Goal: Task Accomplishment & Management: Use online tool/utility

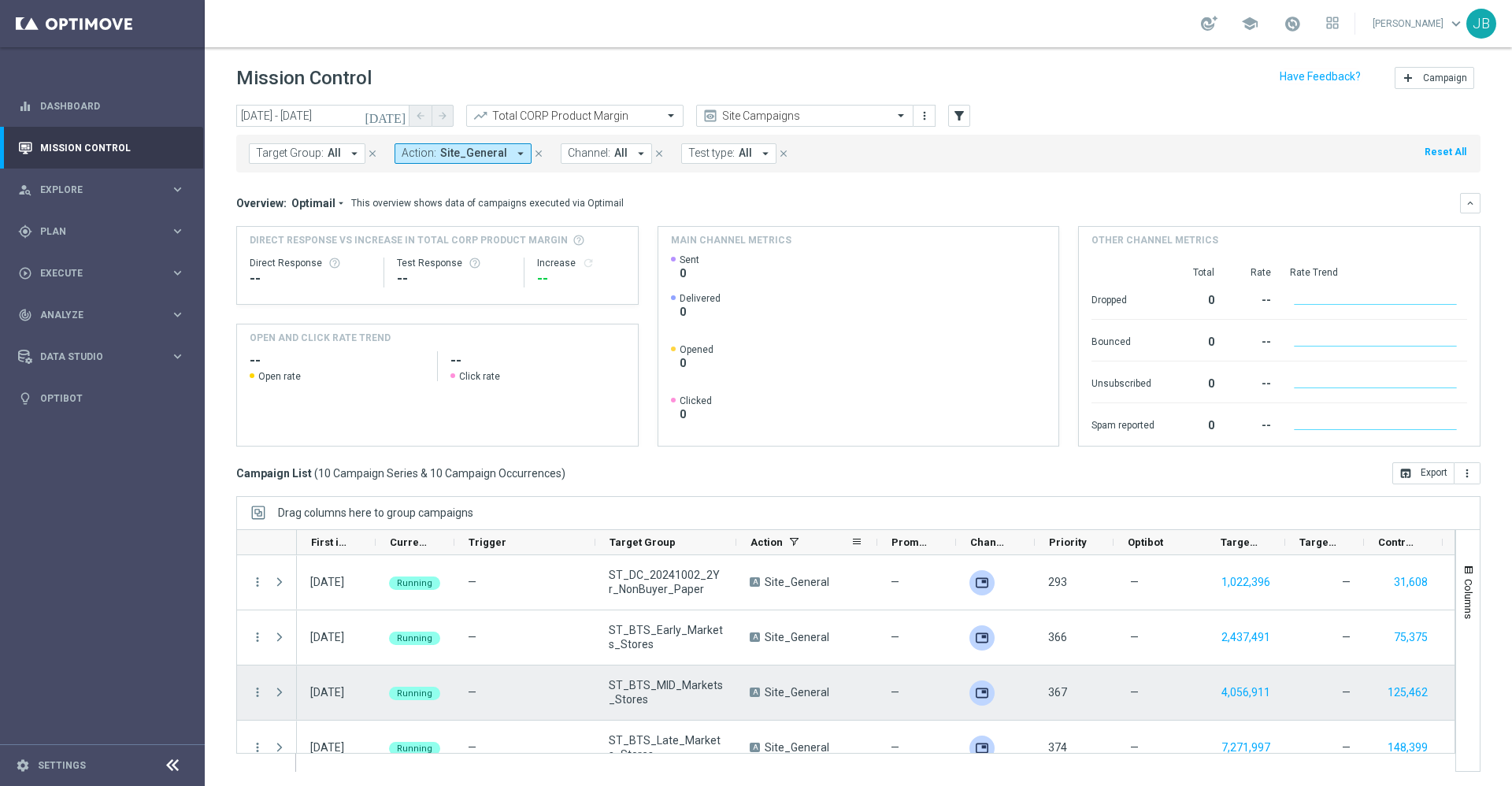
scroll to position [24, 0]
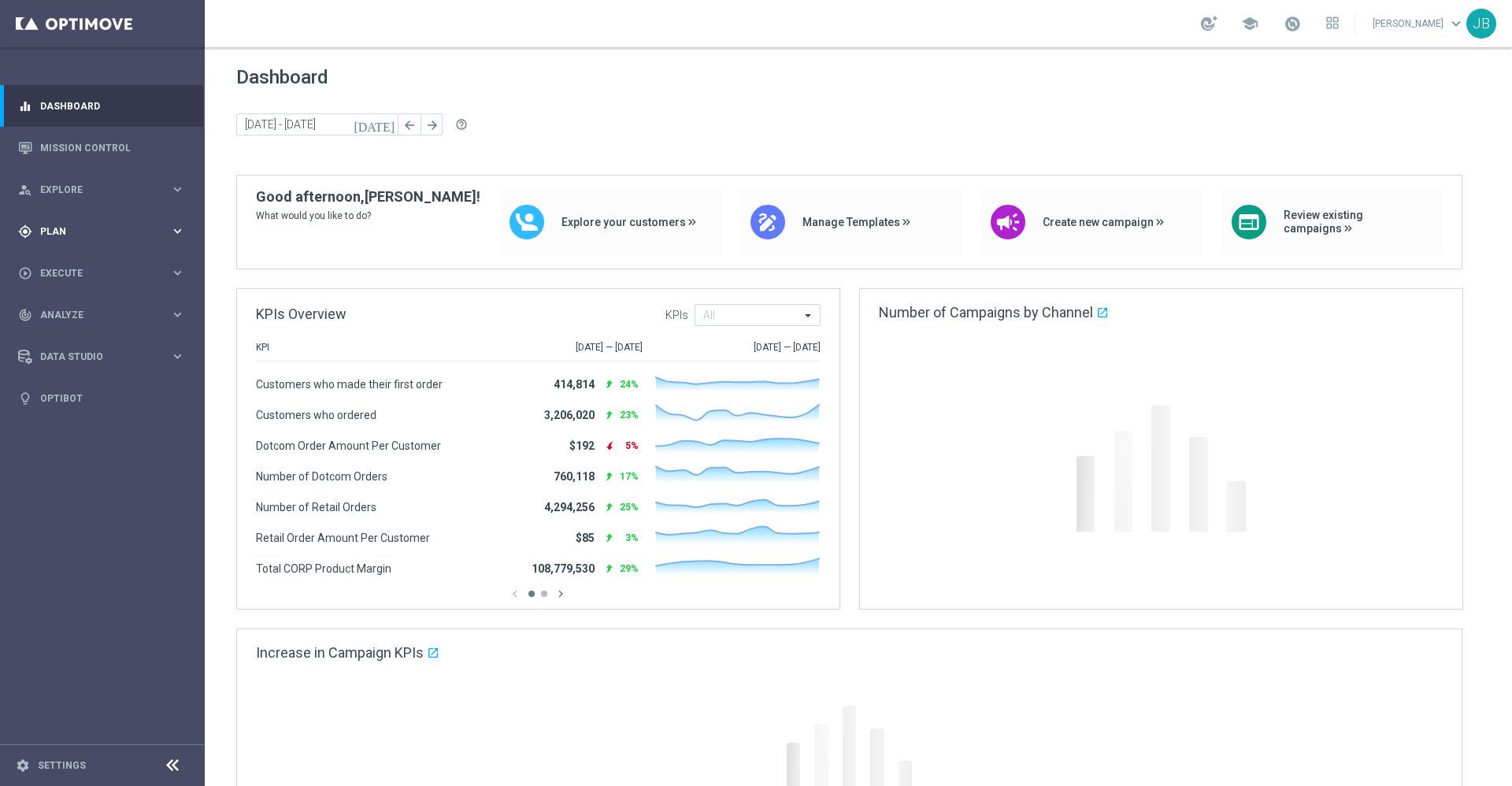
click at [93, 241] on div "gps_fixed Plan keyboard_arrow_right" at bounding box center [101, 231] width 203 height 42
click at [93, 262] on link "Target Groups" at bounding box center [102, 263] width 123 height 13
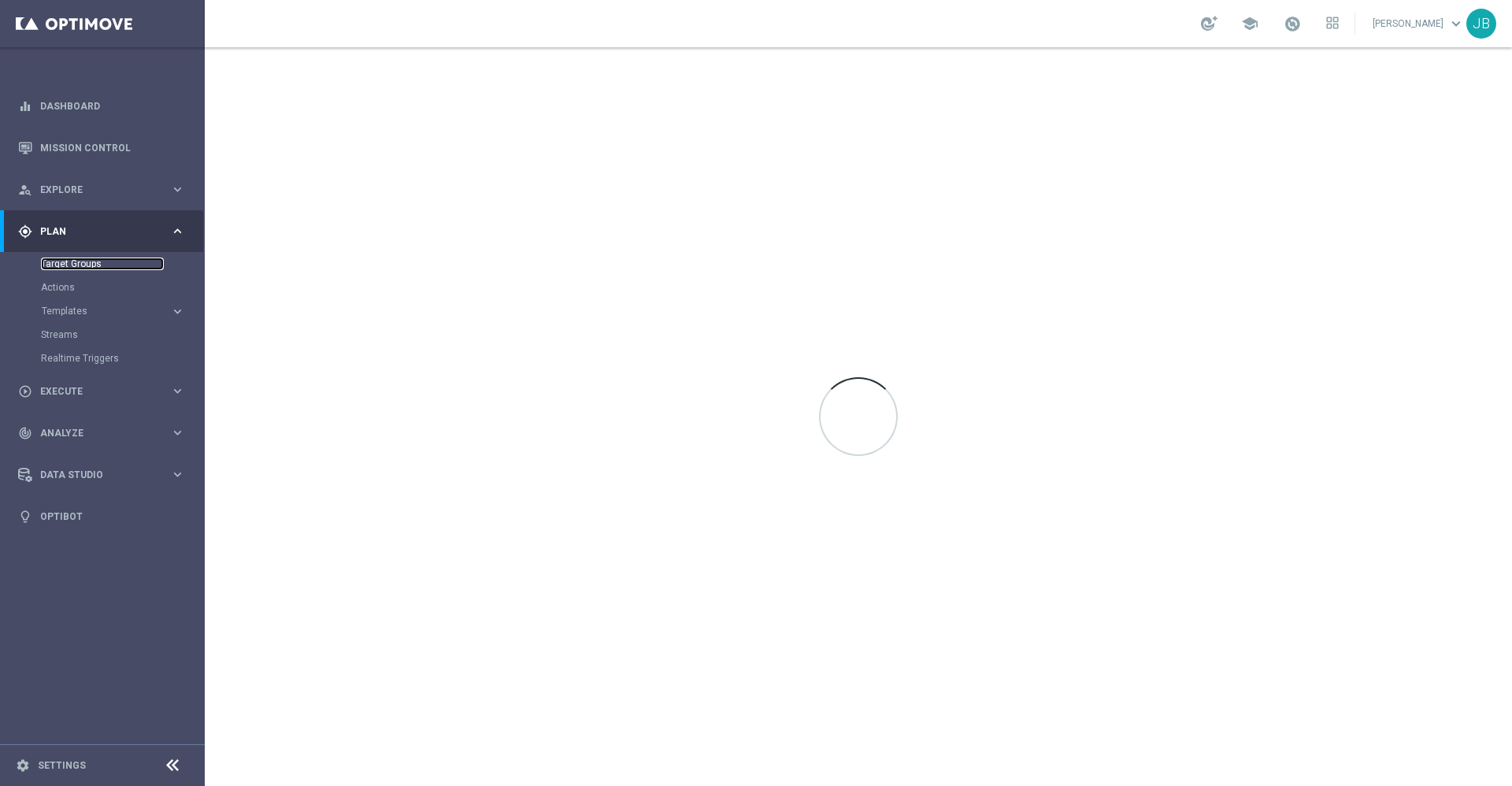
click at [84, 264] on link "Target Groups" at bounding box center [102, 263] width 123 height 13
click at [111, 146] on link "Mission Control" at bounding box center [113, 147] width 145 height 42
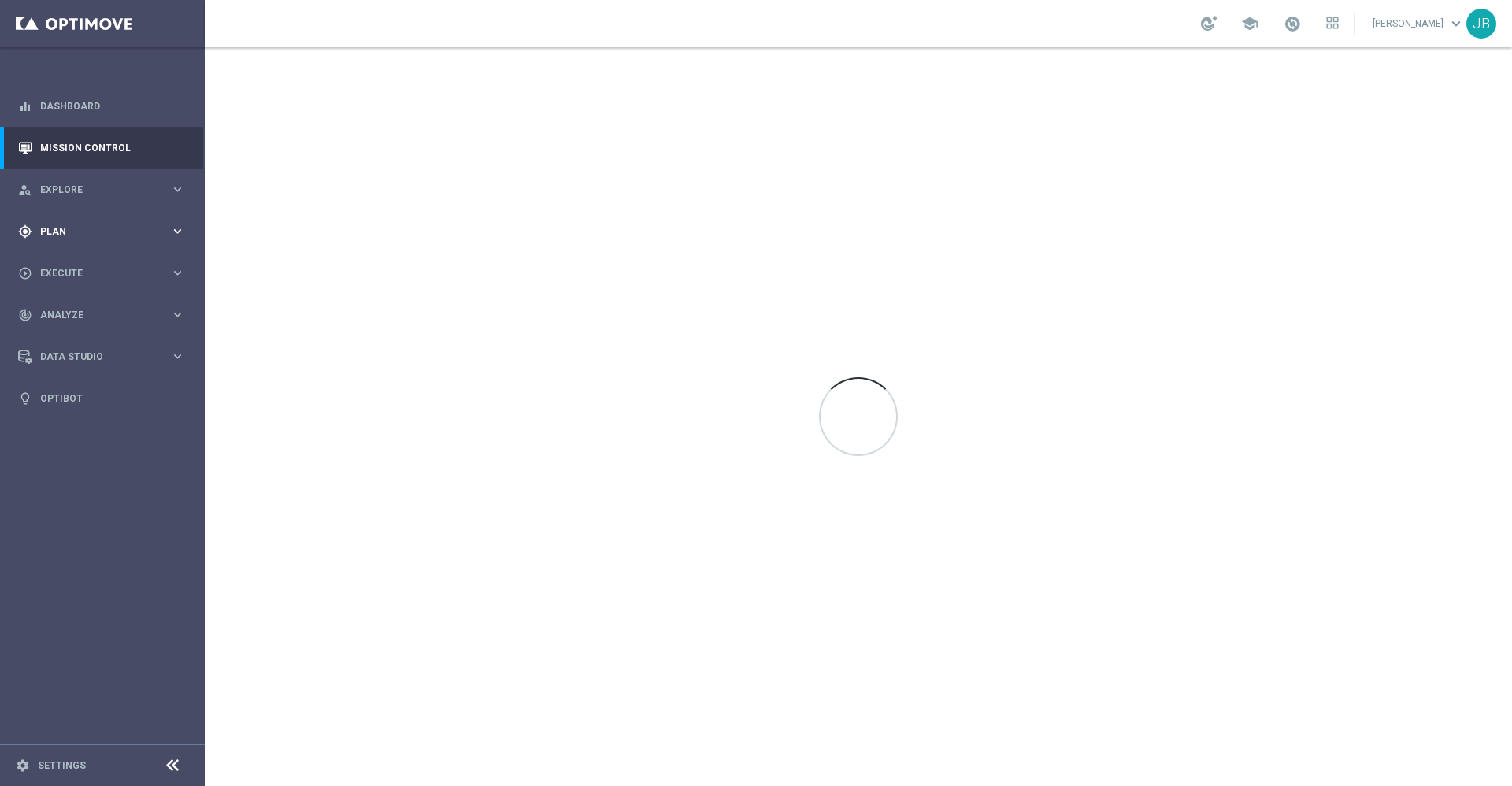
click at [84, 233] on span "Plan" at bounding box center [105, 231] width 130 height 9
click at [84, 263] on link "Target Groups" at bounding box center [102, 263] width 123 height 13
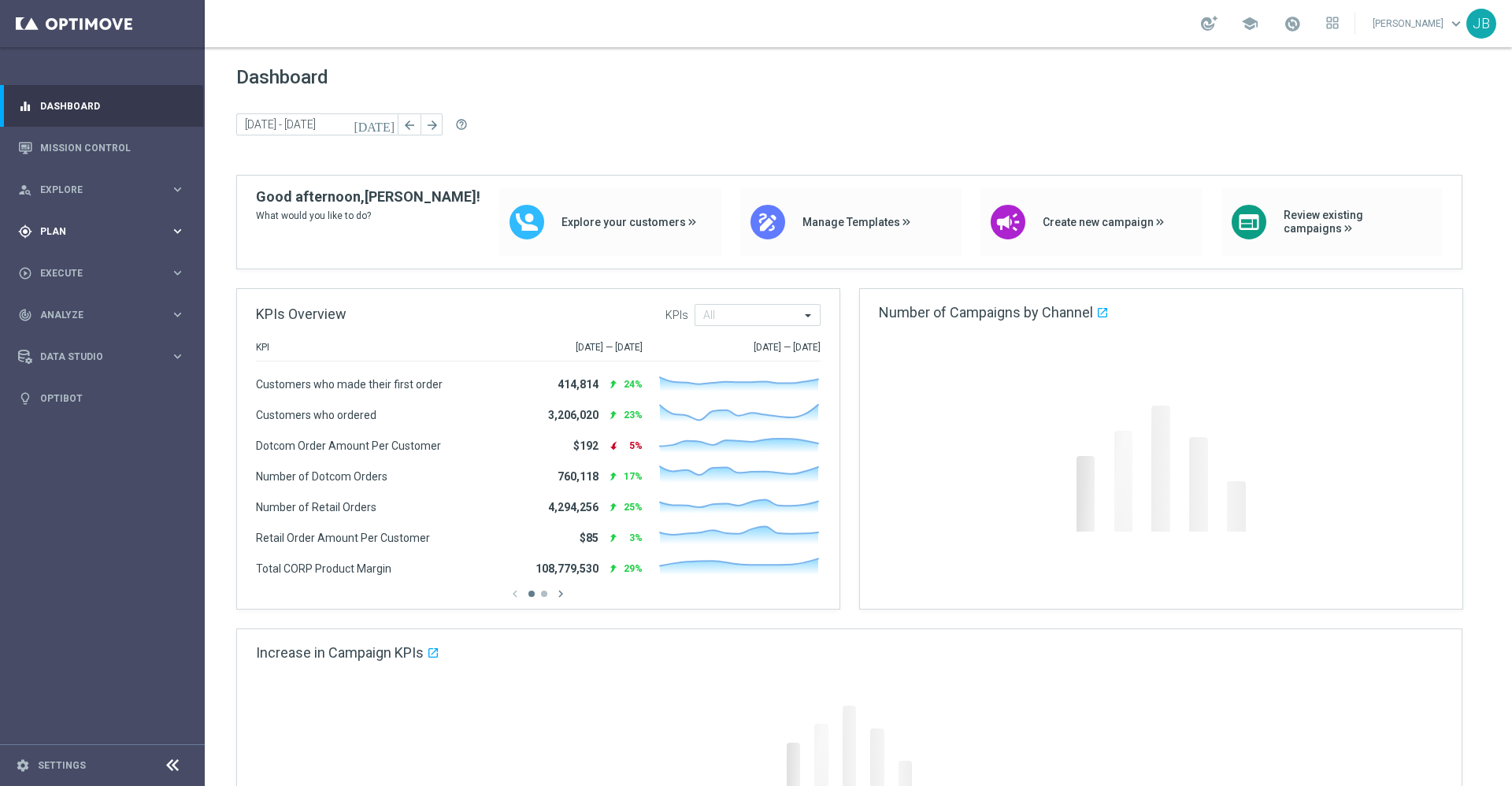
click at [68, 234] on span "Plan" at bounding box center [105, 231] width 130 height 9
click at [82, 265] on link "Target Groups" at bounding box center [102, 263] width 123 height 13
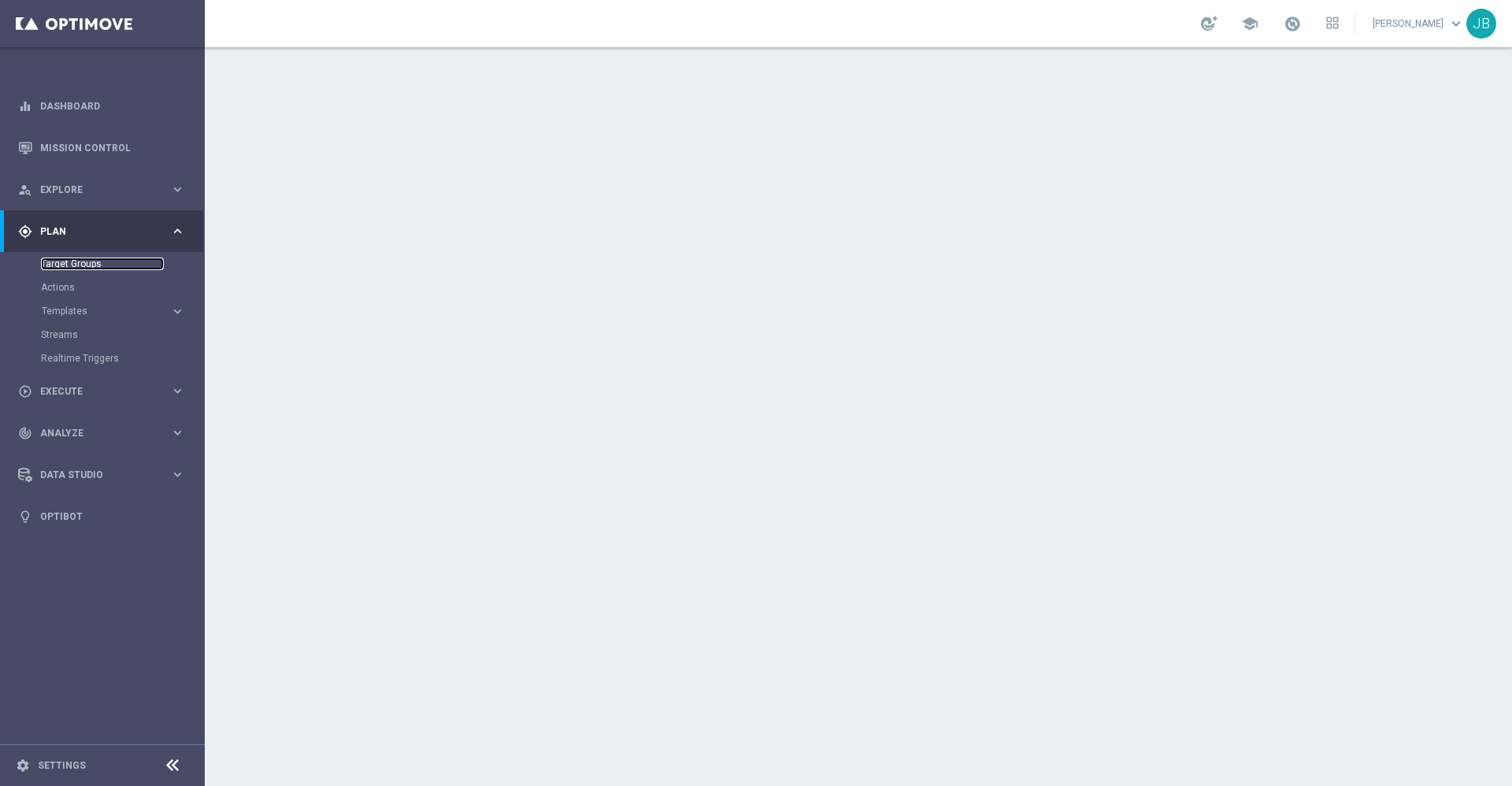
click at [84, 266] on link "Target Groups" at bounding box center [102, 263] width 123 height 13
click at [109, 102] on link "Dashboard" at bounding box center [113, 106] width 145 height 42
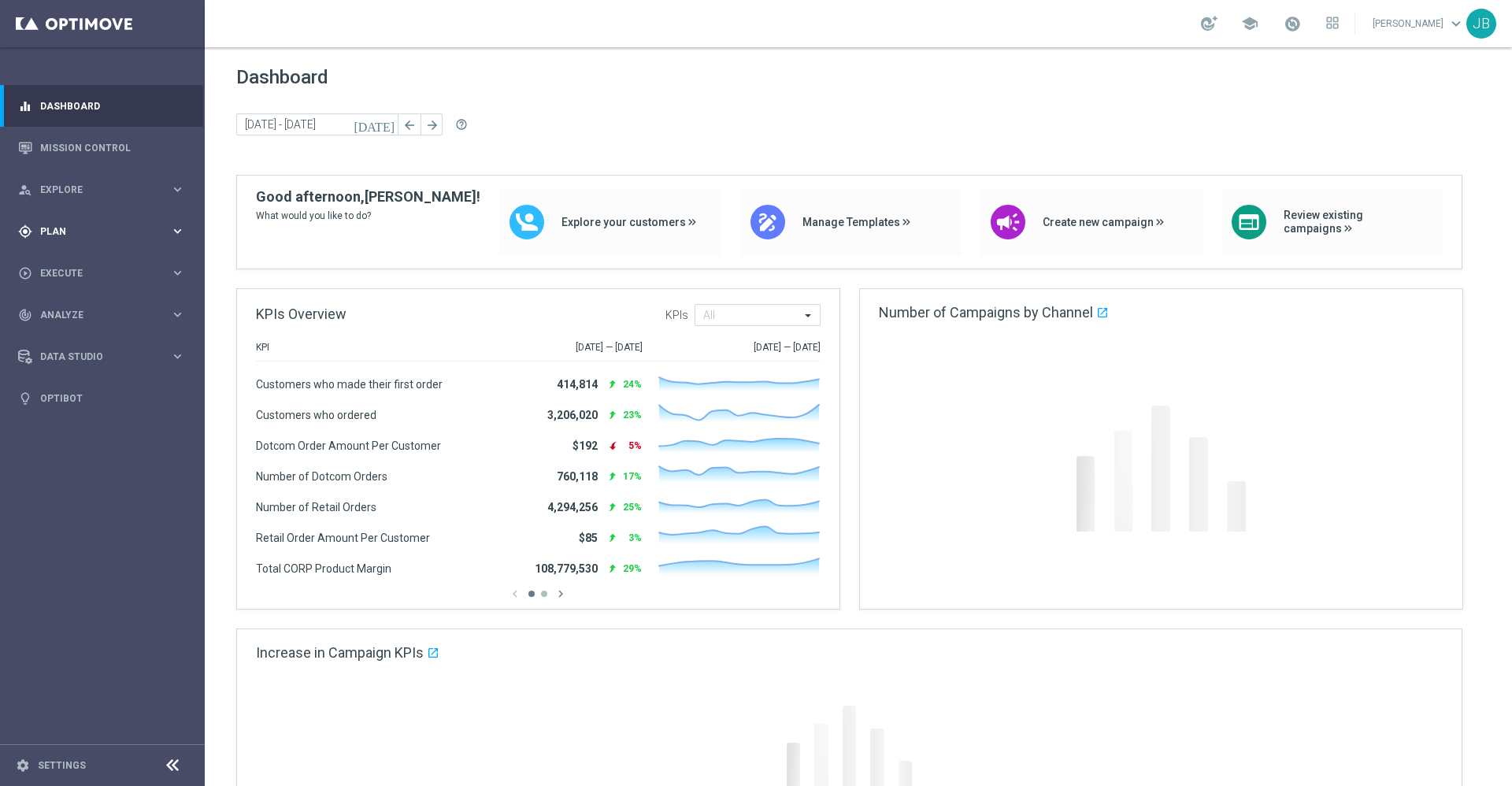
click at [106, 237] on div "gps_fixed Plan" at bounding box center [94, 231] width 152 height 14
click at [102, 262] on link "Target Groups" at bounding box center [102, 263] width 123 height 13
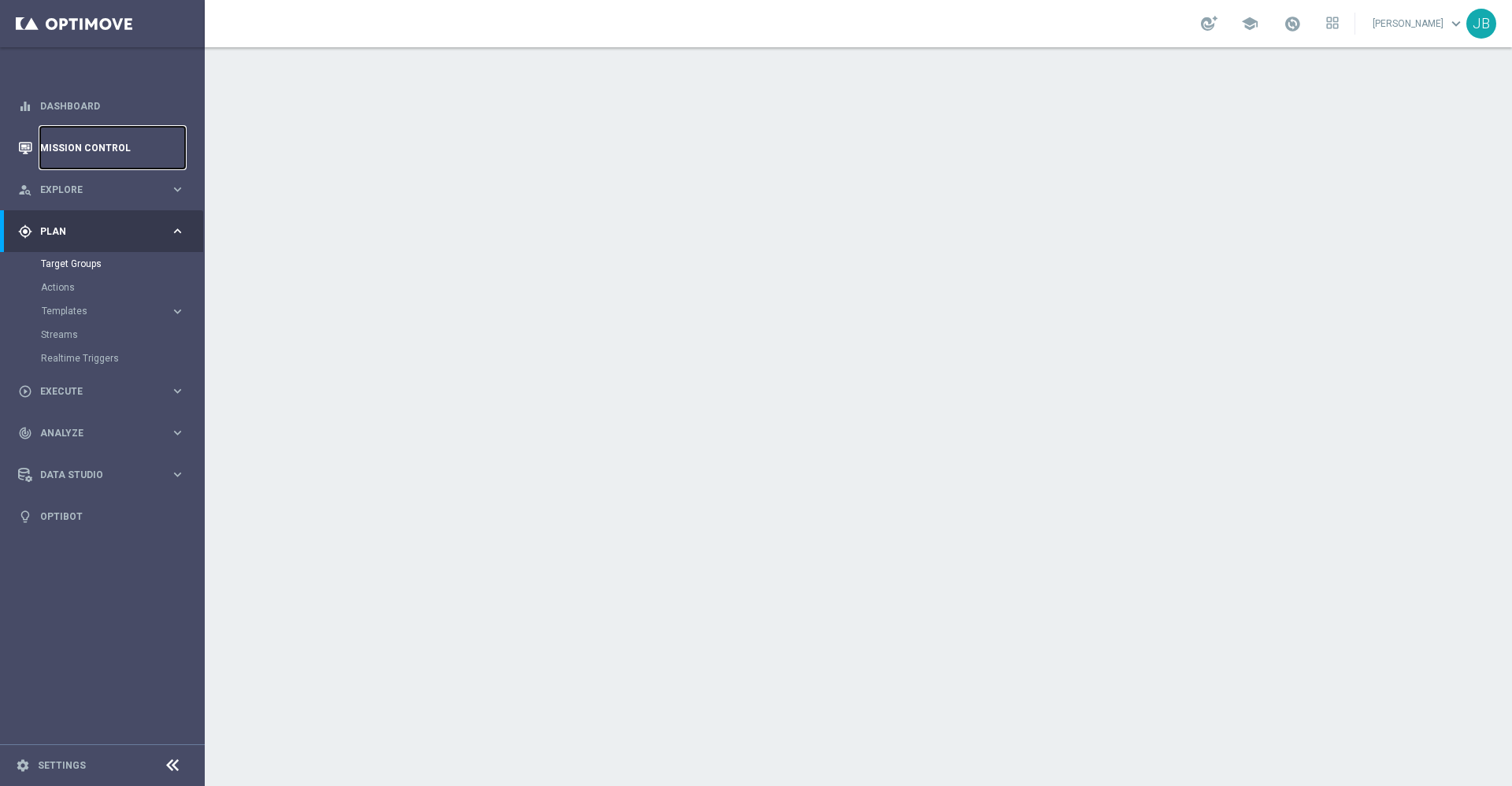
click at [125, 155] on link "Mission Control" at bounding box center [113, 147] width 145 height 42
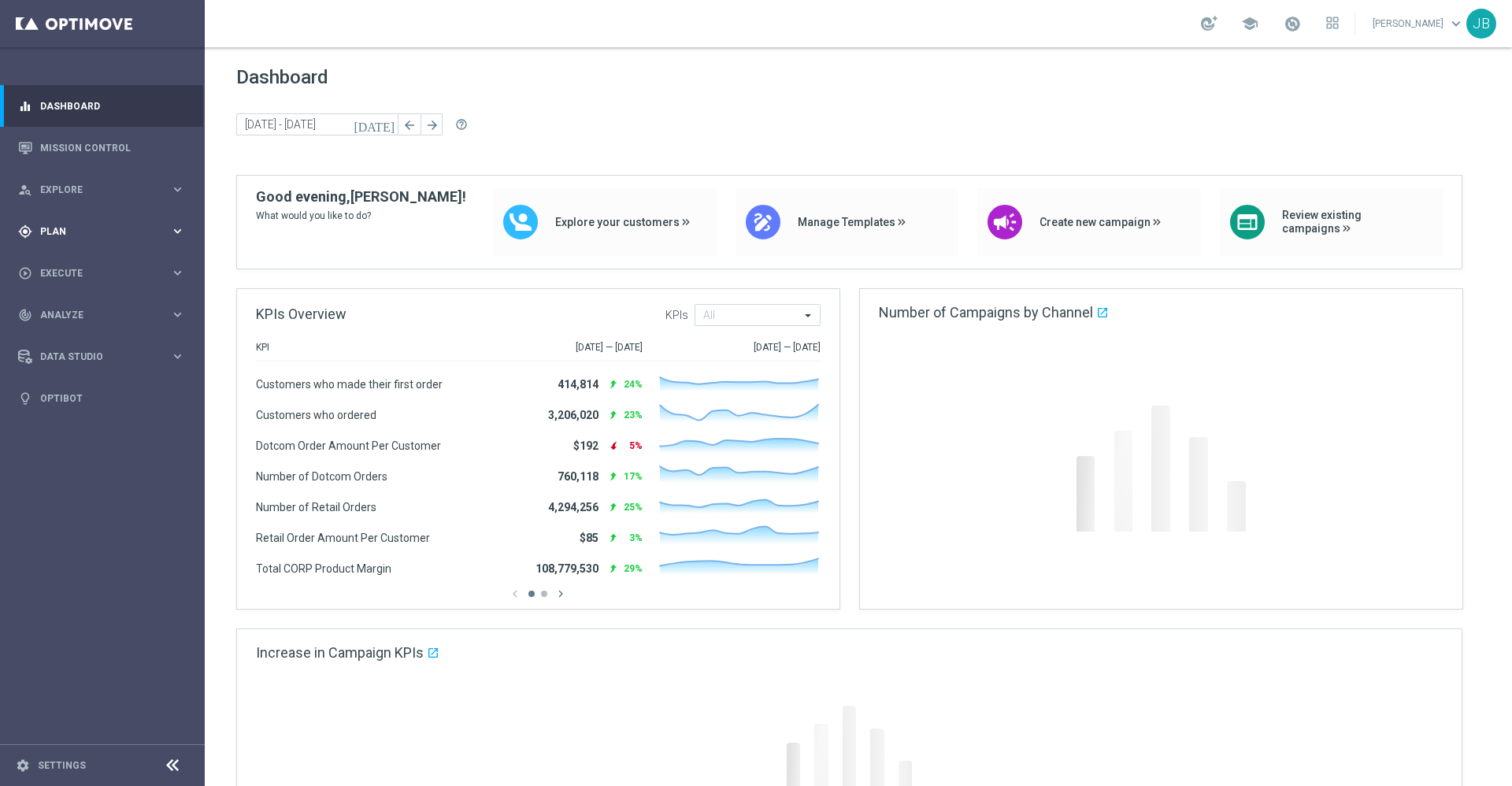
click at [115, 217] on div "gps_fixed Plan keyboard_arrow_right" at bounding box center [101, 231] width 203 height 42
click at [93, 263] on link "Target Groups" at bounding box center [102, 263] width 123 height 13
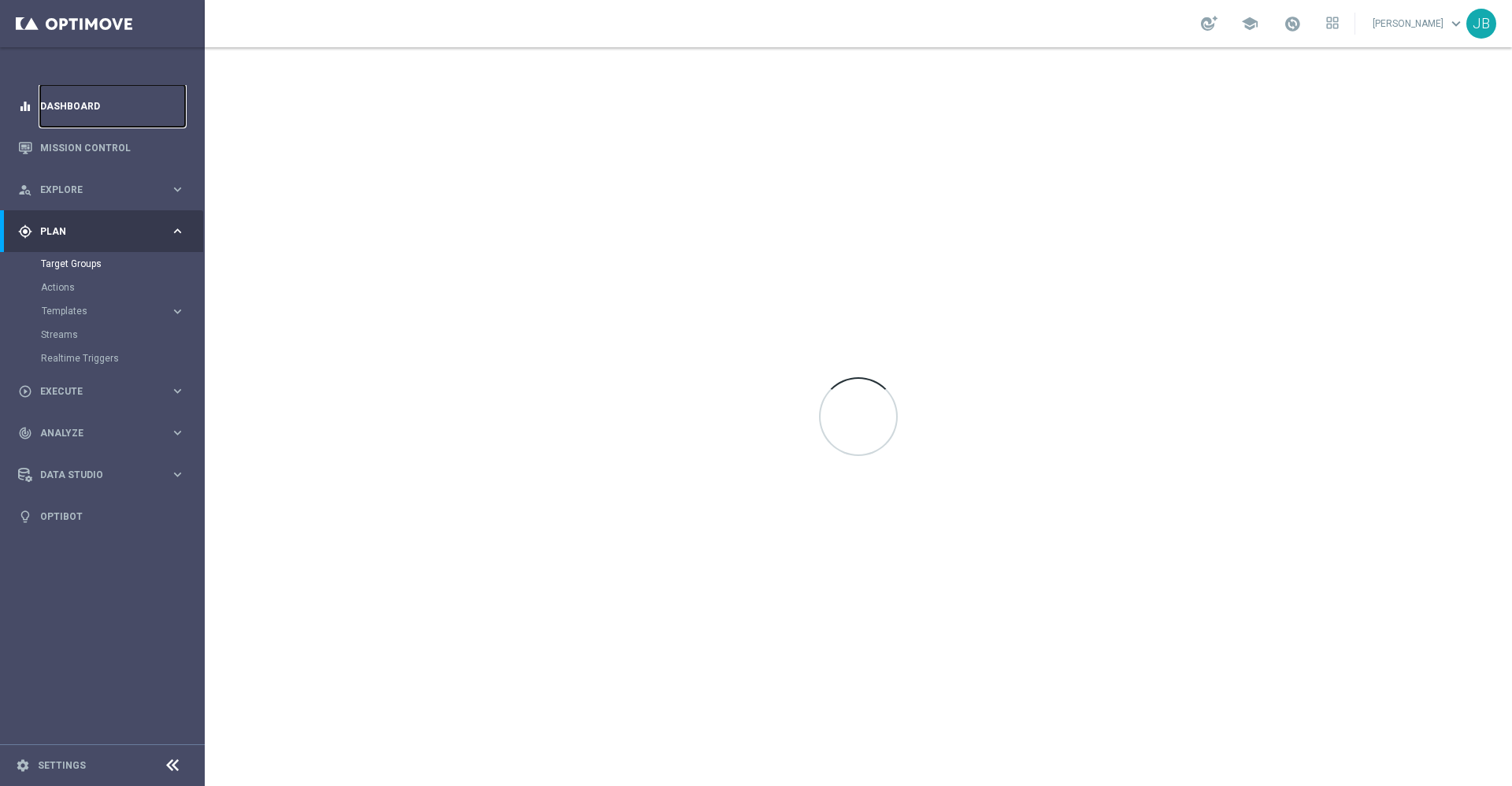
click at [58, 119] on link "Dashboard" at bounding box center [113, 106] width 145 height 42
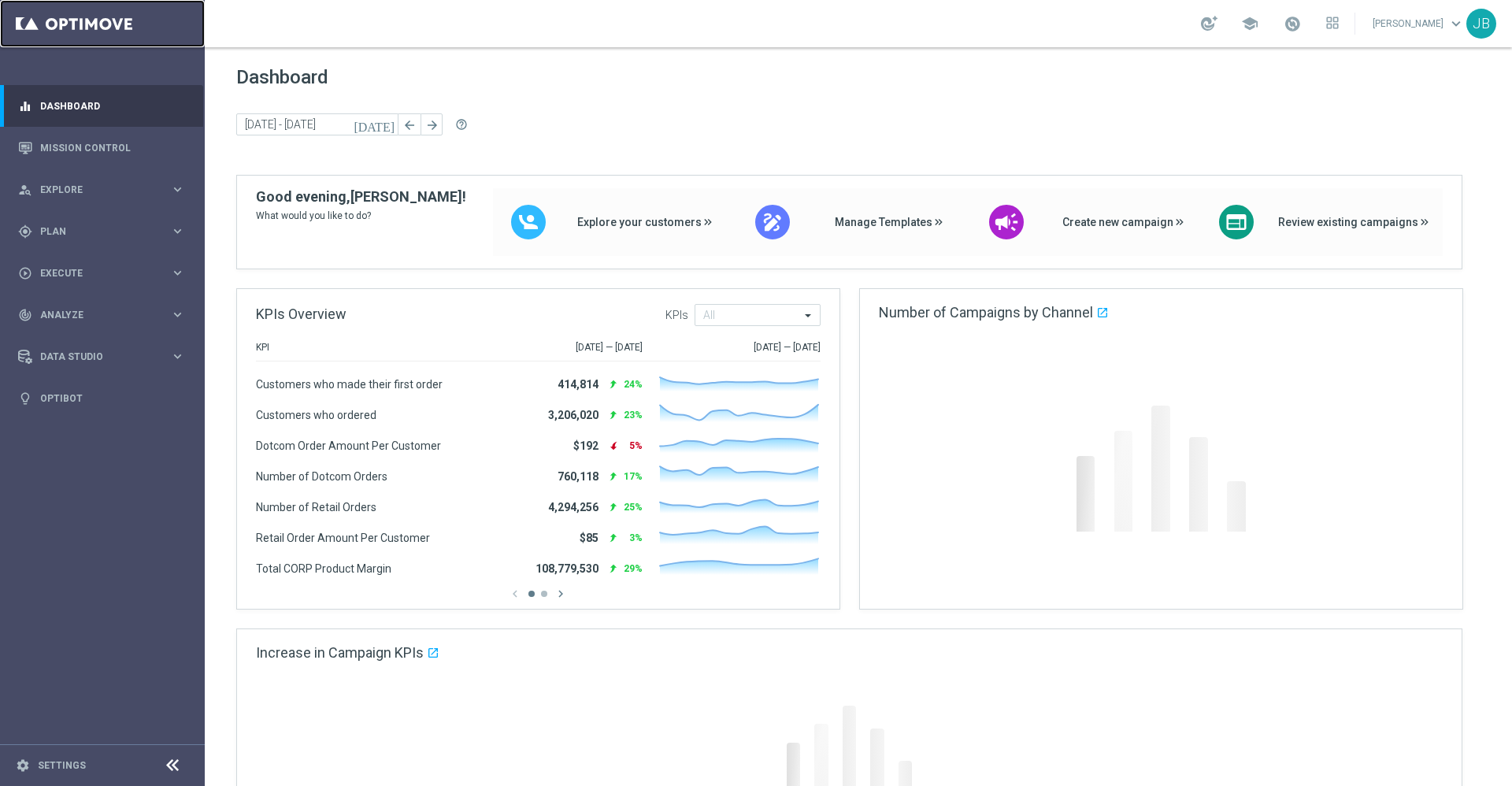
click at [34, 23] on link at bounding box center [102, 23] width 205 height 47
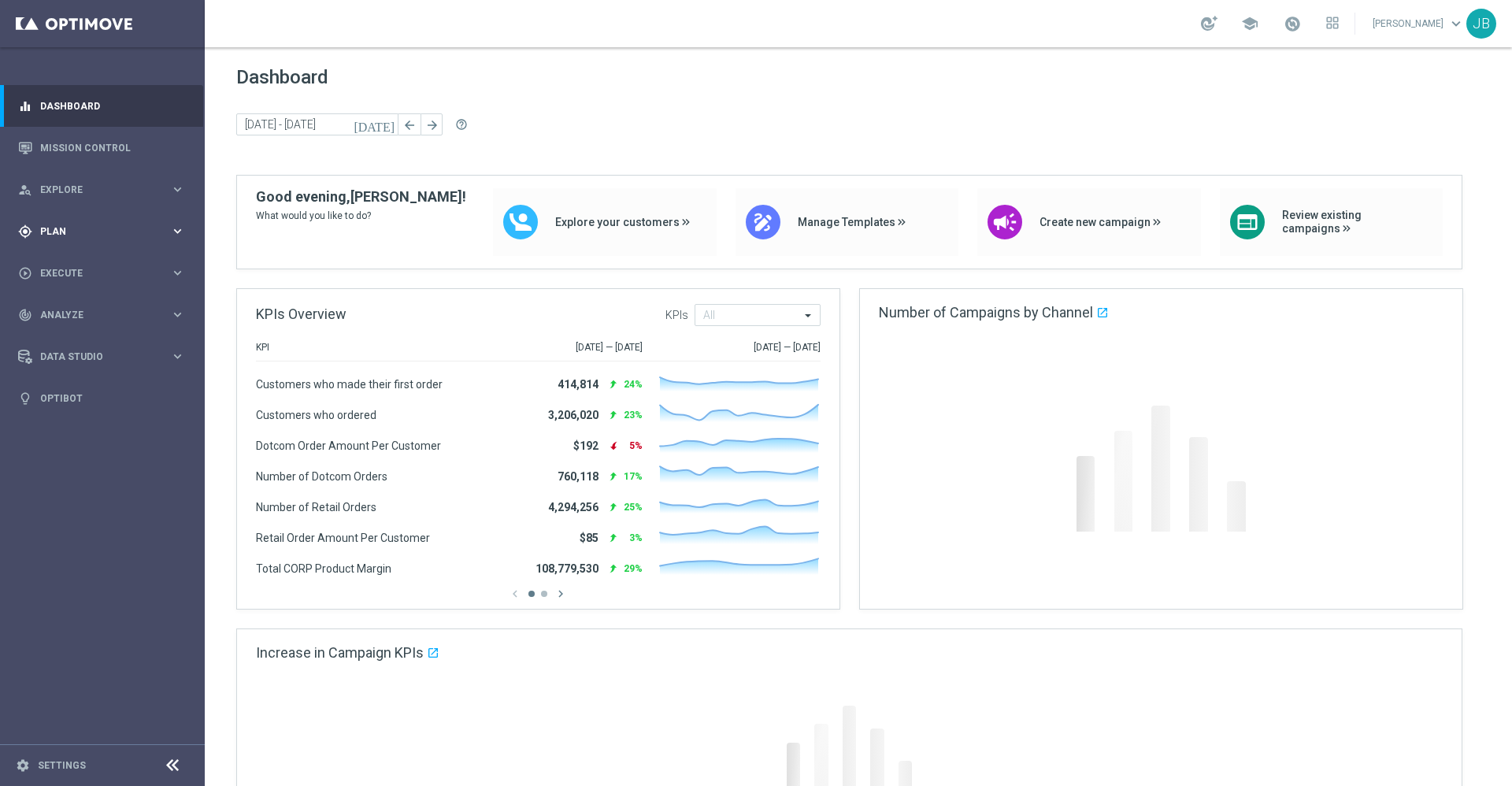
click at [110, 220] on div "gps_fixed Plan keyboard_arrow_right" at bounding box center [101, 231] width 203 height 42
click at [86, 268] on link "Target Groups" at bounding box center [102, 263] width 123 height 13
click at [117, 227] on span "Plan" at bounding box center [105, 231] width 130 height 9
click at [101, 267] on link "Target Groups" at bounding box center [102, 263] width 123 height 13
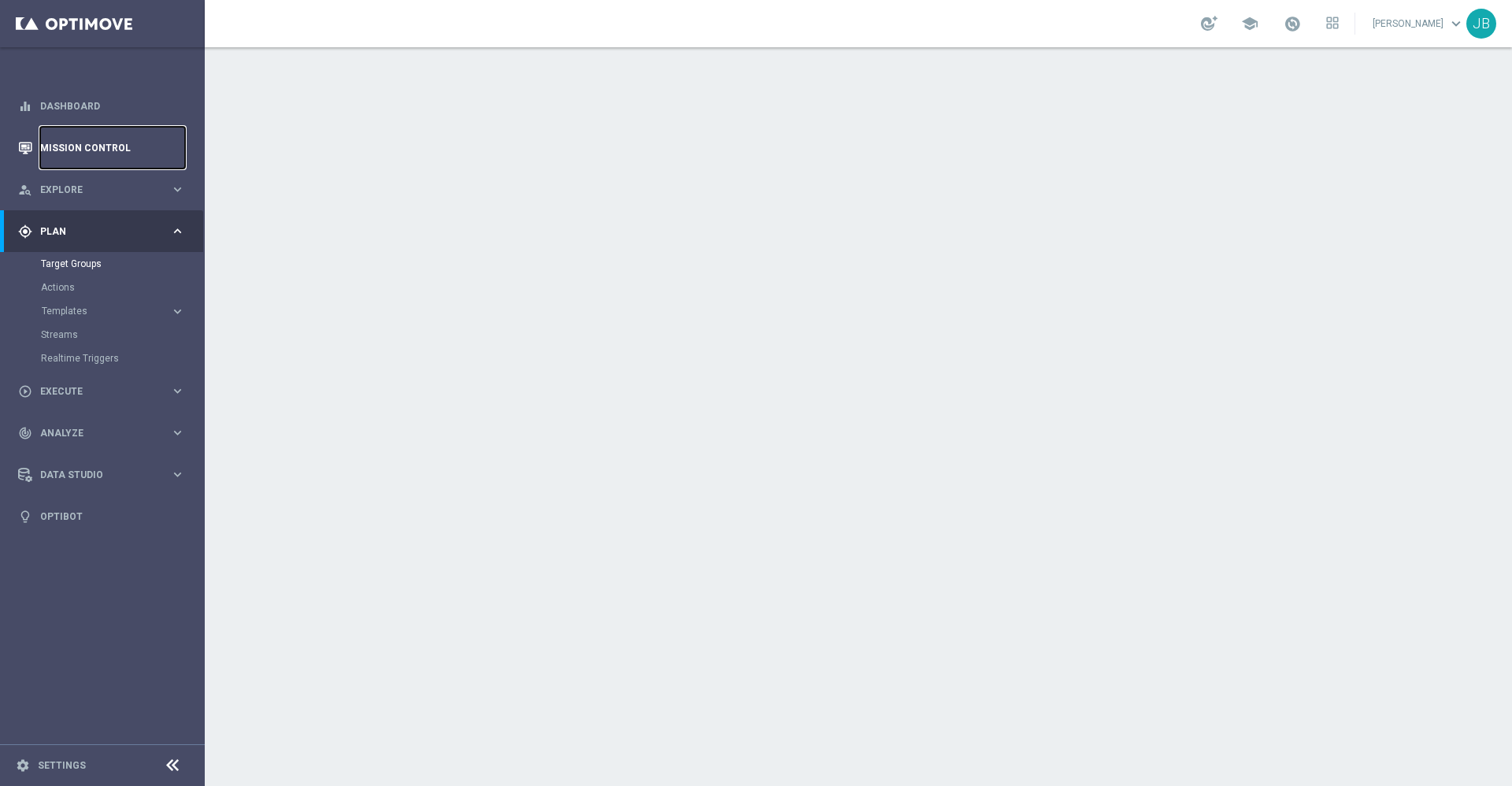
click at [126, 141] on link "Mission Control" at bounding box center [113, 147] width 145 height 42
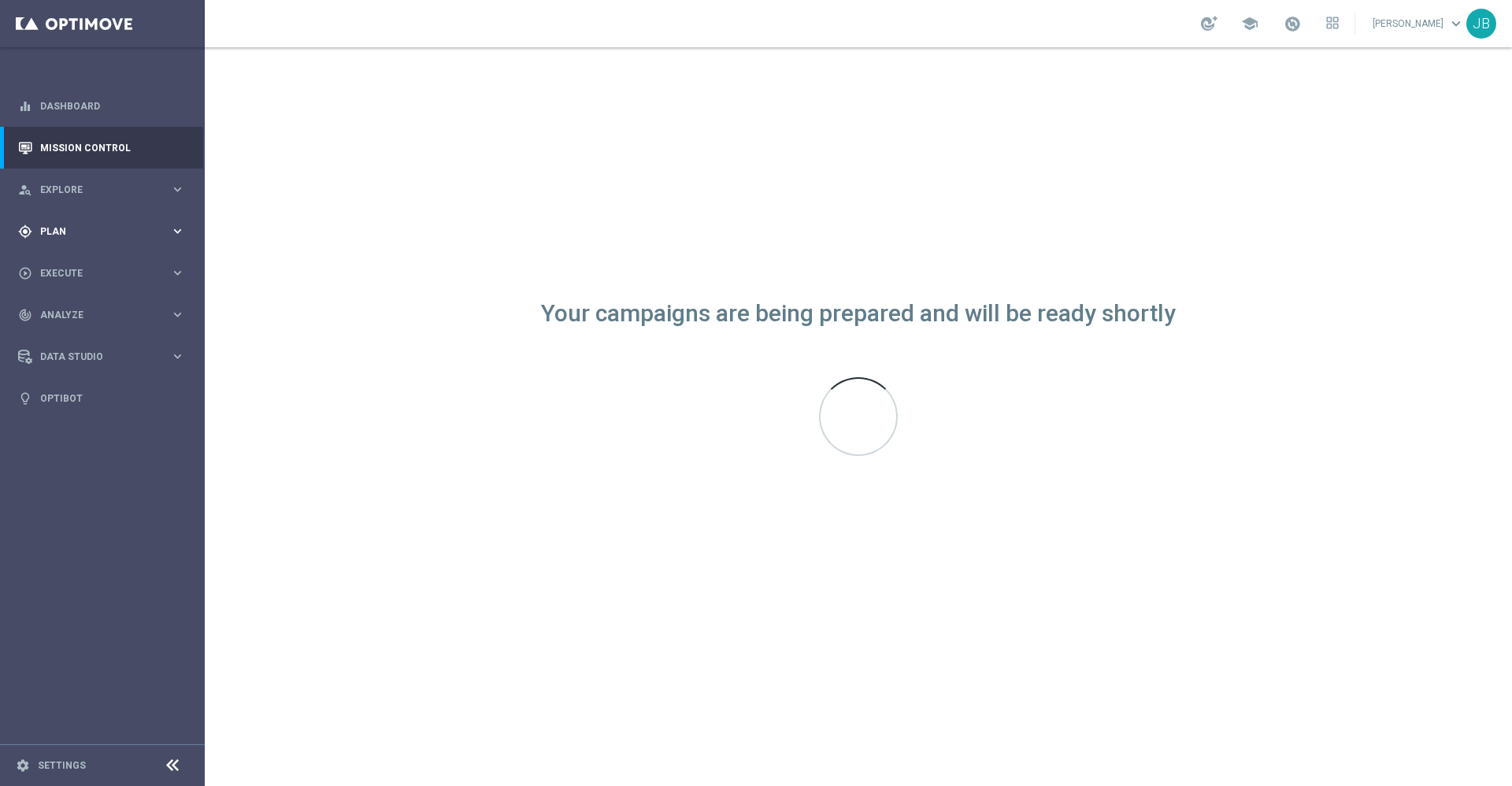
click at [98, 230] on span "Plan" at bounding box center [105, 231] width 130 height 9
click at [89, 263] on link "Target Groups" at bounding box center [102, 263] width 123 height 13
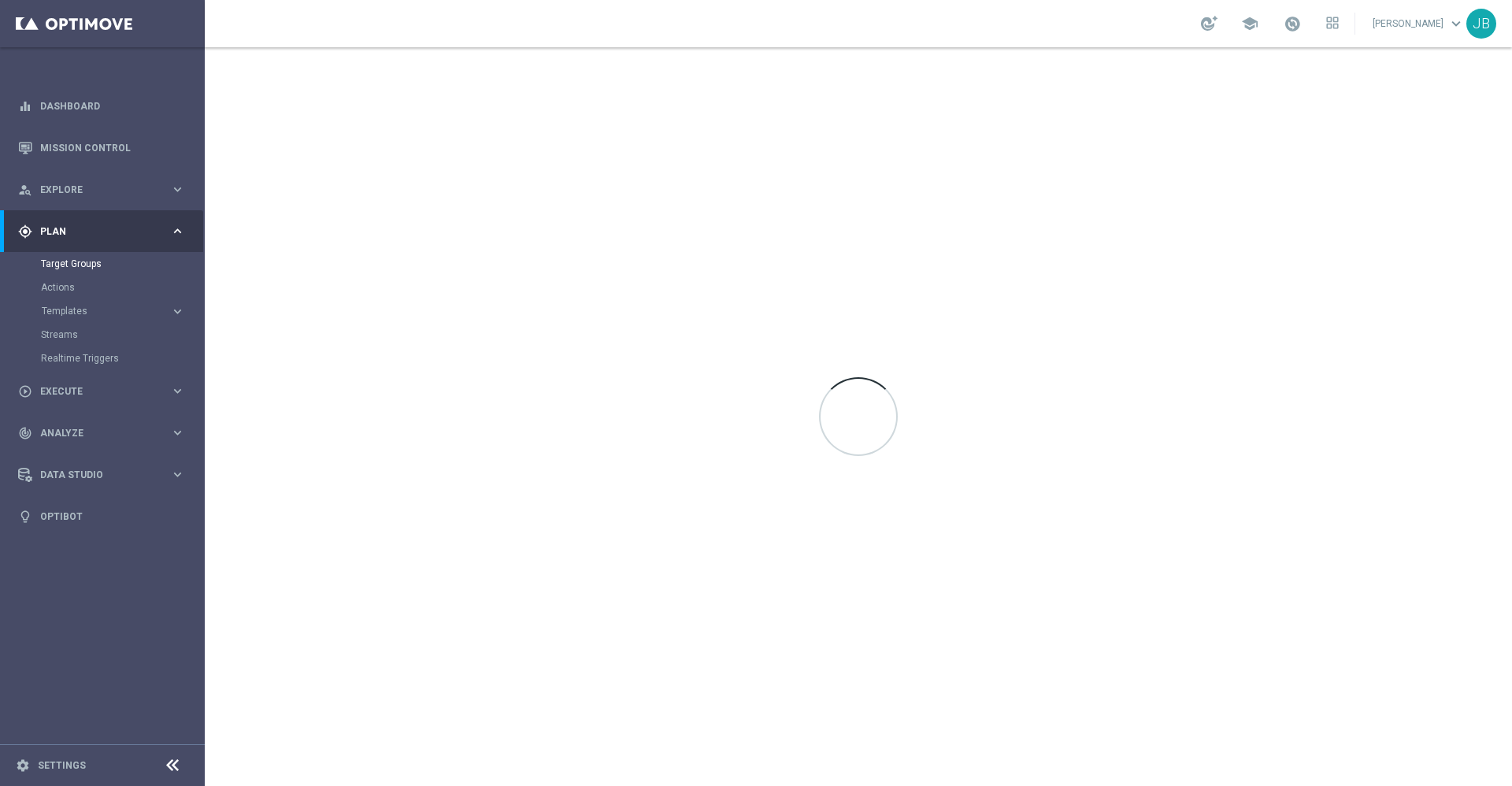
click at [656, 241] on div at bounding box center [858, 416] width 1307 height 739
click at [133, 145] on link "Mission Control" at bounding box center [113, 147] width 145 height 42
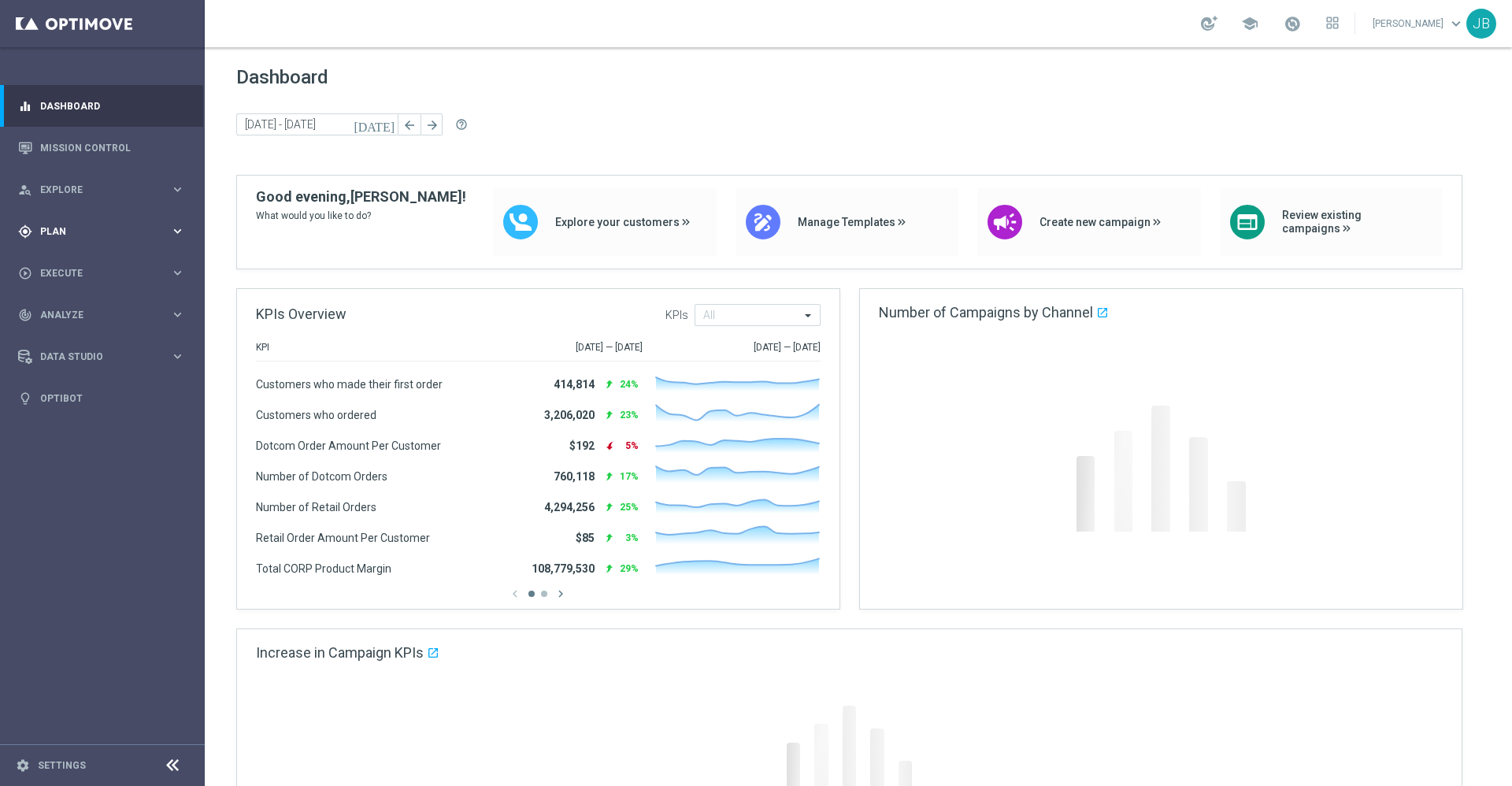
click at [91, 238] on div "gps_fixed Plan keyboard_arrow_right" at bounding box center [101, 231] width 203 height 42
click at [97, 264] on link "Target Groups" at bounding box center [102, 263] width 123 height 13
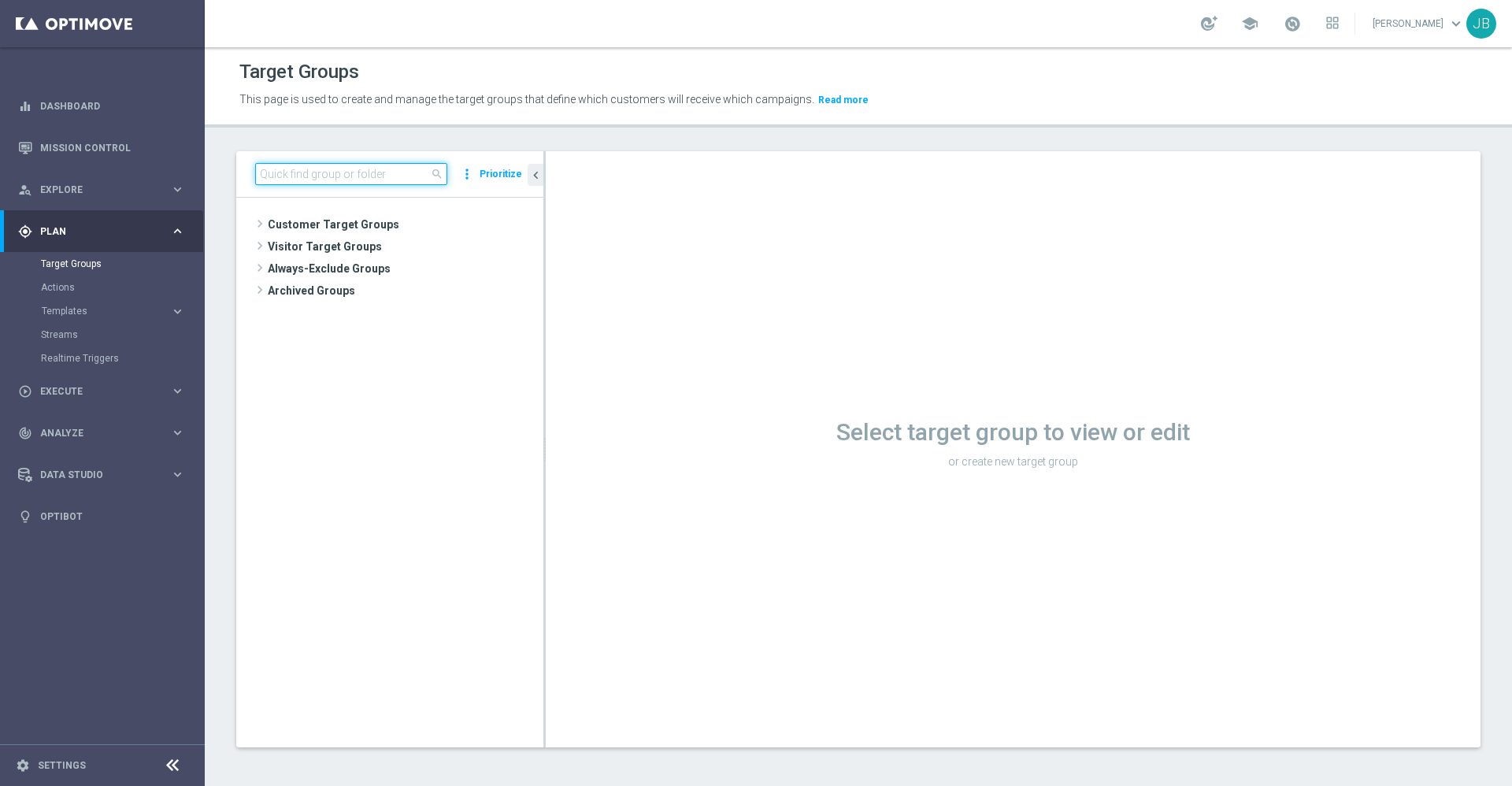
click at [338, 176] on input at bounding box center [350, 174] width 192 height 22
paste input "31617_46558_redeemers"
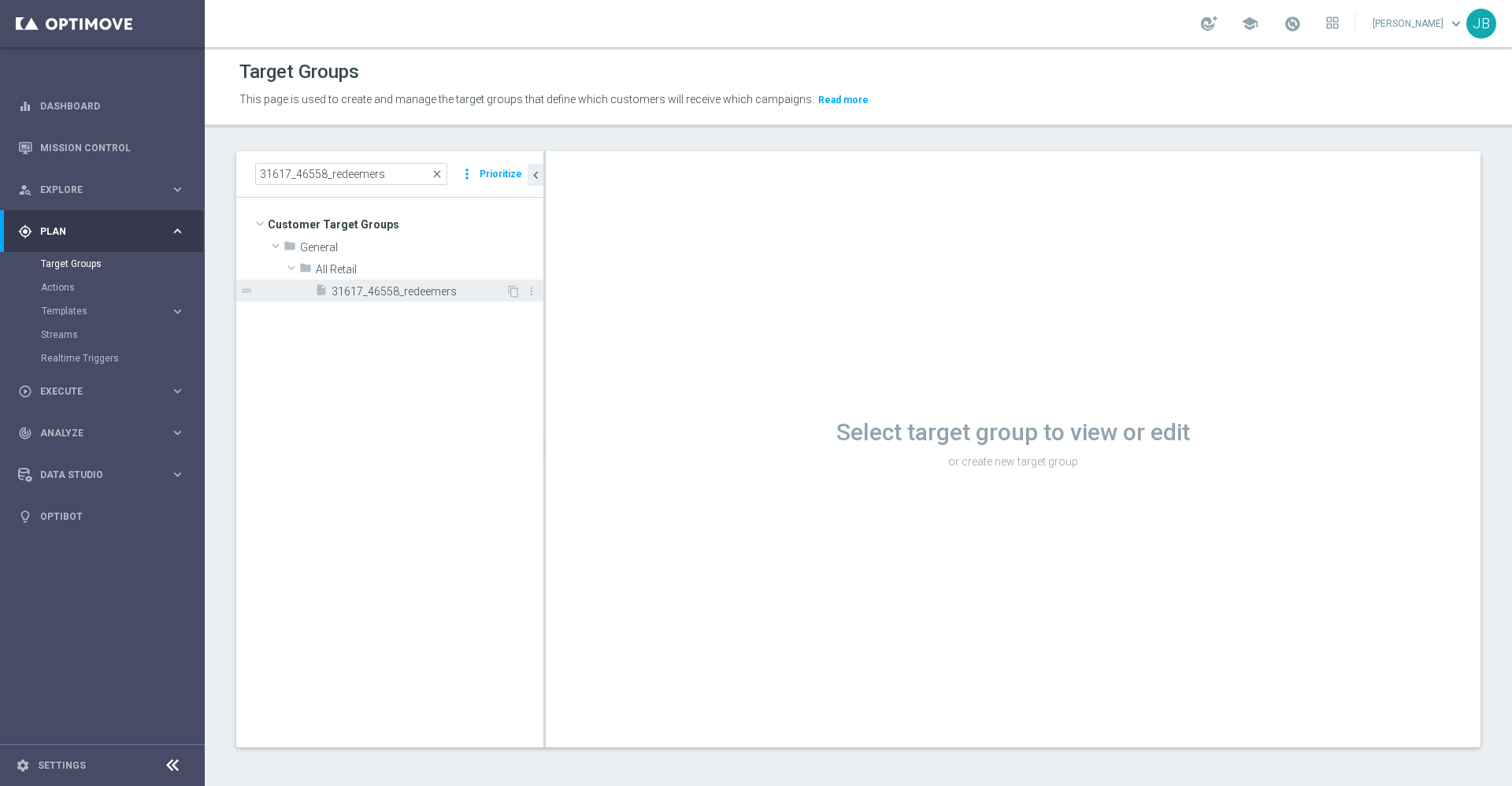
click at [386, 292] on span "31617_46558_redeemers" at bounding box center [418, 292] width 174 height 14
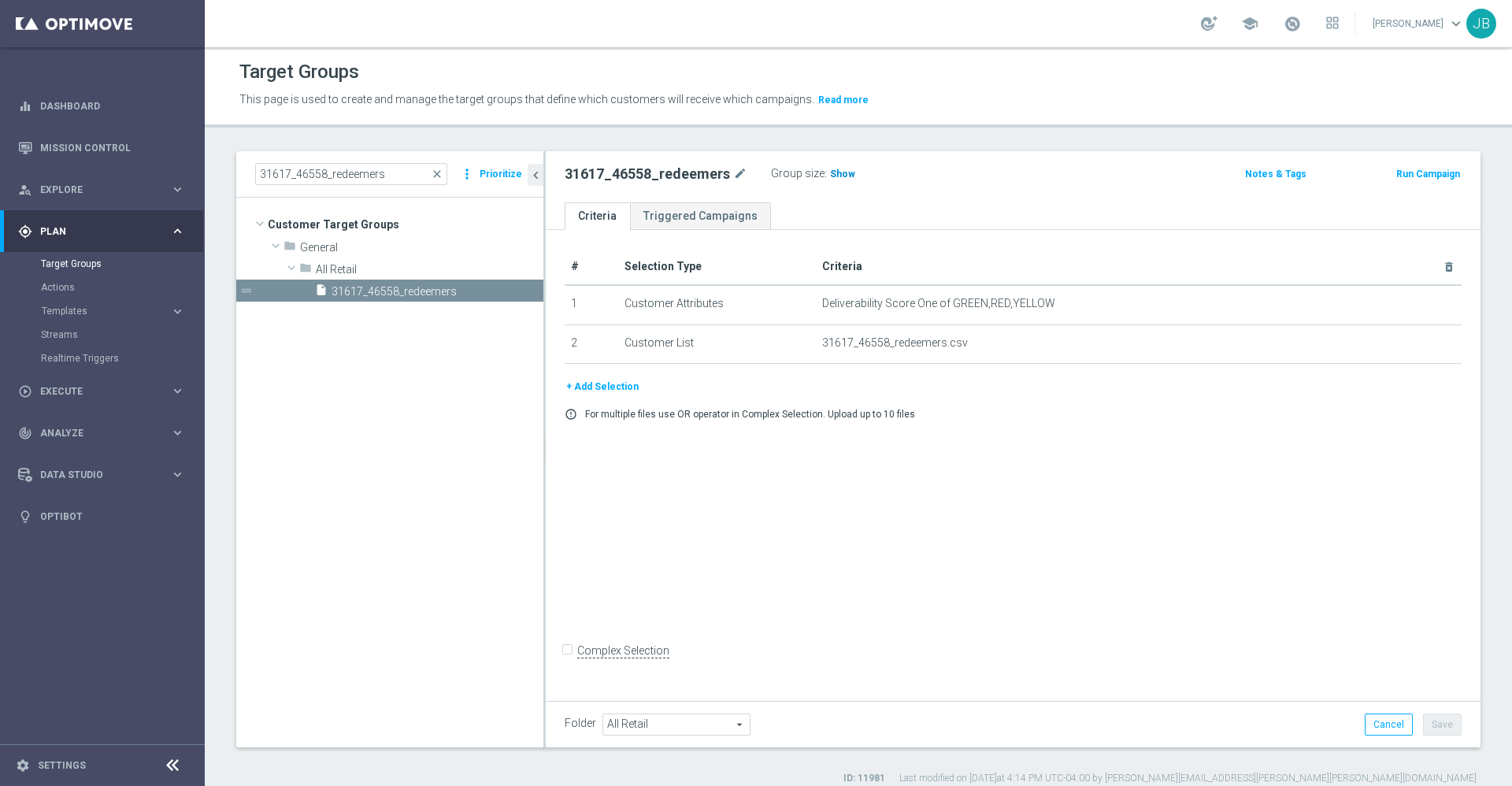
click at [845, 171] on span "Show" at bounding box center [843, 174] width 26 height 11
drag, startPoint x: 865, startPoint y: 178, endPoint x: 838, endPoint y: 177, distance: 27.0
click at [838, 177] on div "Group size : 36,734" at bounding box center [850, 172] width 158 height 19
click at [388, 179] on input "31617_46558_redeemers" at bounding box center [350, 174] width 192 height 22
type input "3"
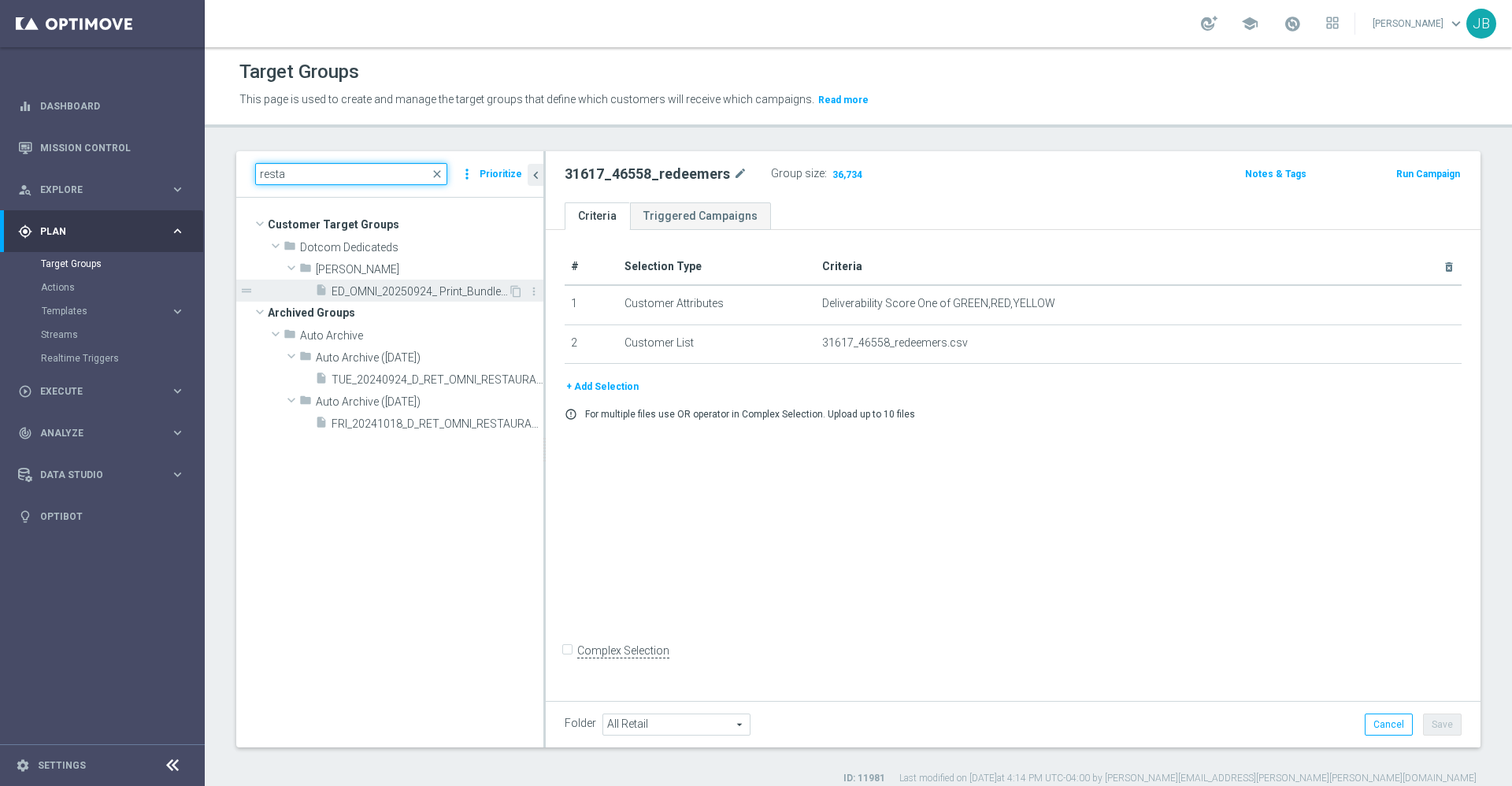
type input "resta"
click at [450, 292] on span "ED_OMNI_20250924_ Print_Bundle_Restarurant" at bounding box center [419, 292] width 176 height 14
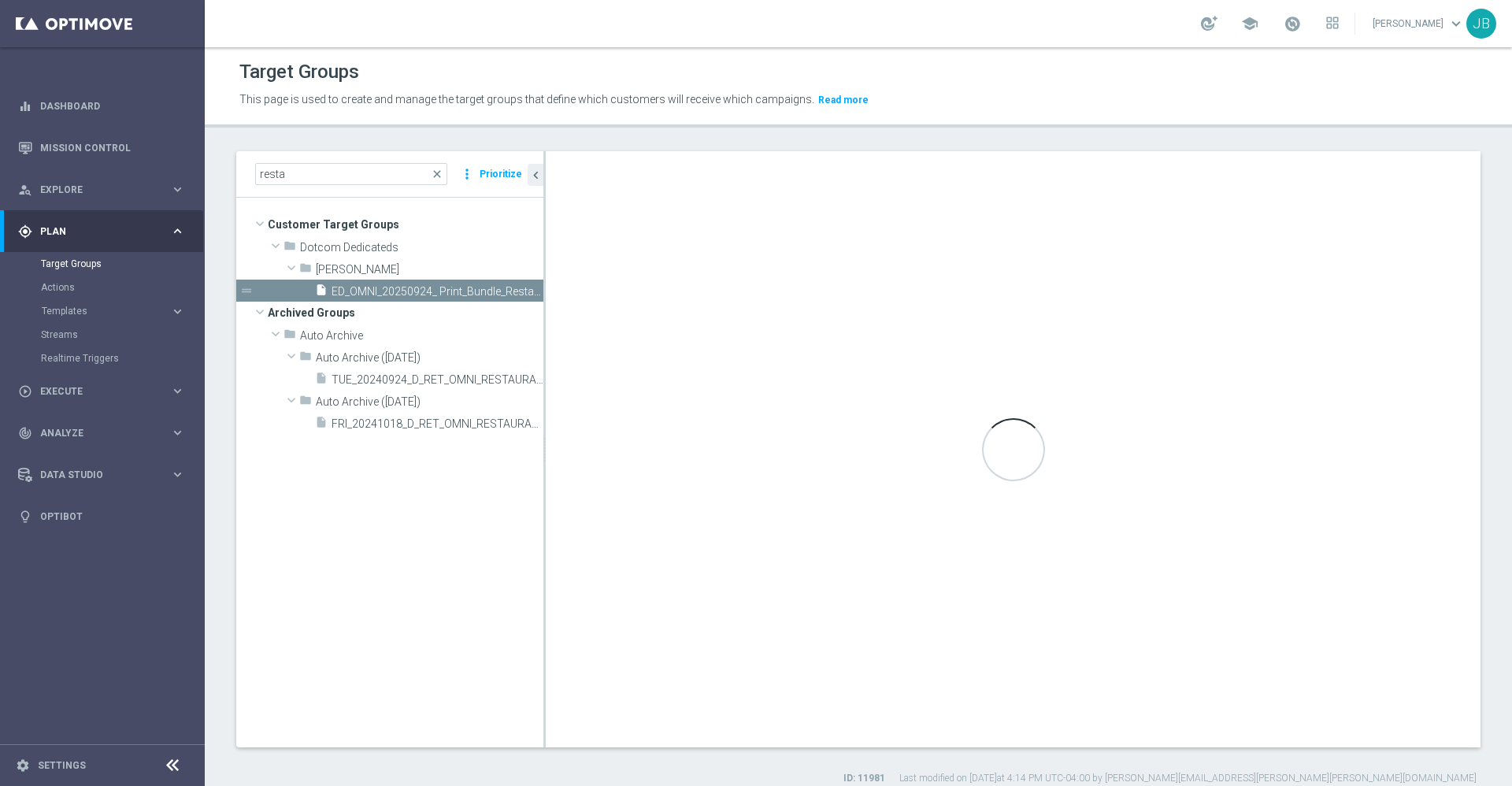
checkbox input "true"
type input "Johnny"
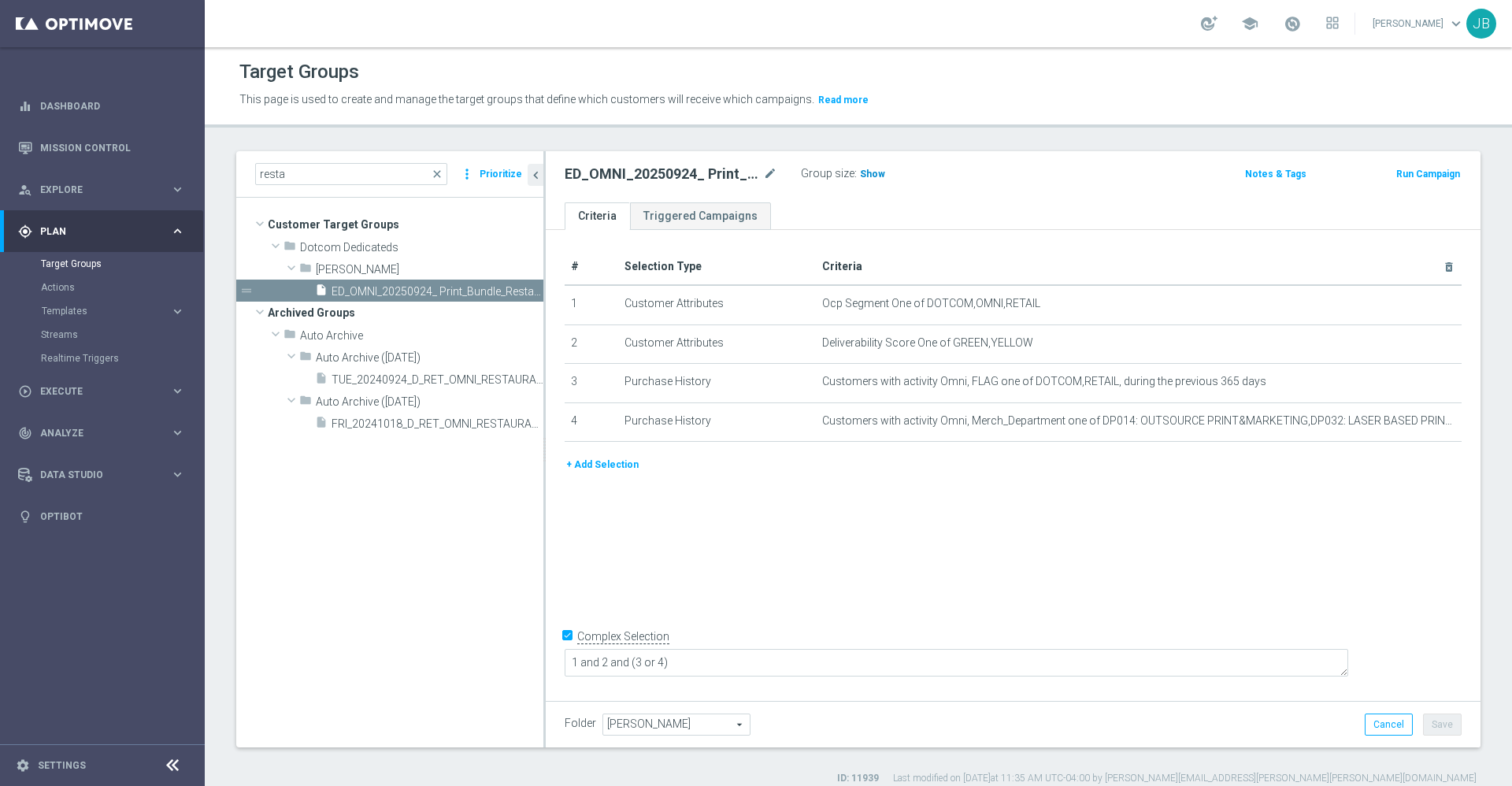
click at [873, 172] on span "Show" at bounding box center [873, 174] width 26 height 11
click at [78, 112] on link "Dashboard" at bounding box center [113, 106] width 145 height 42
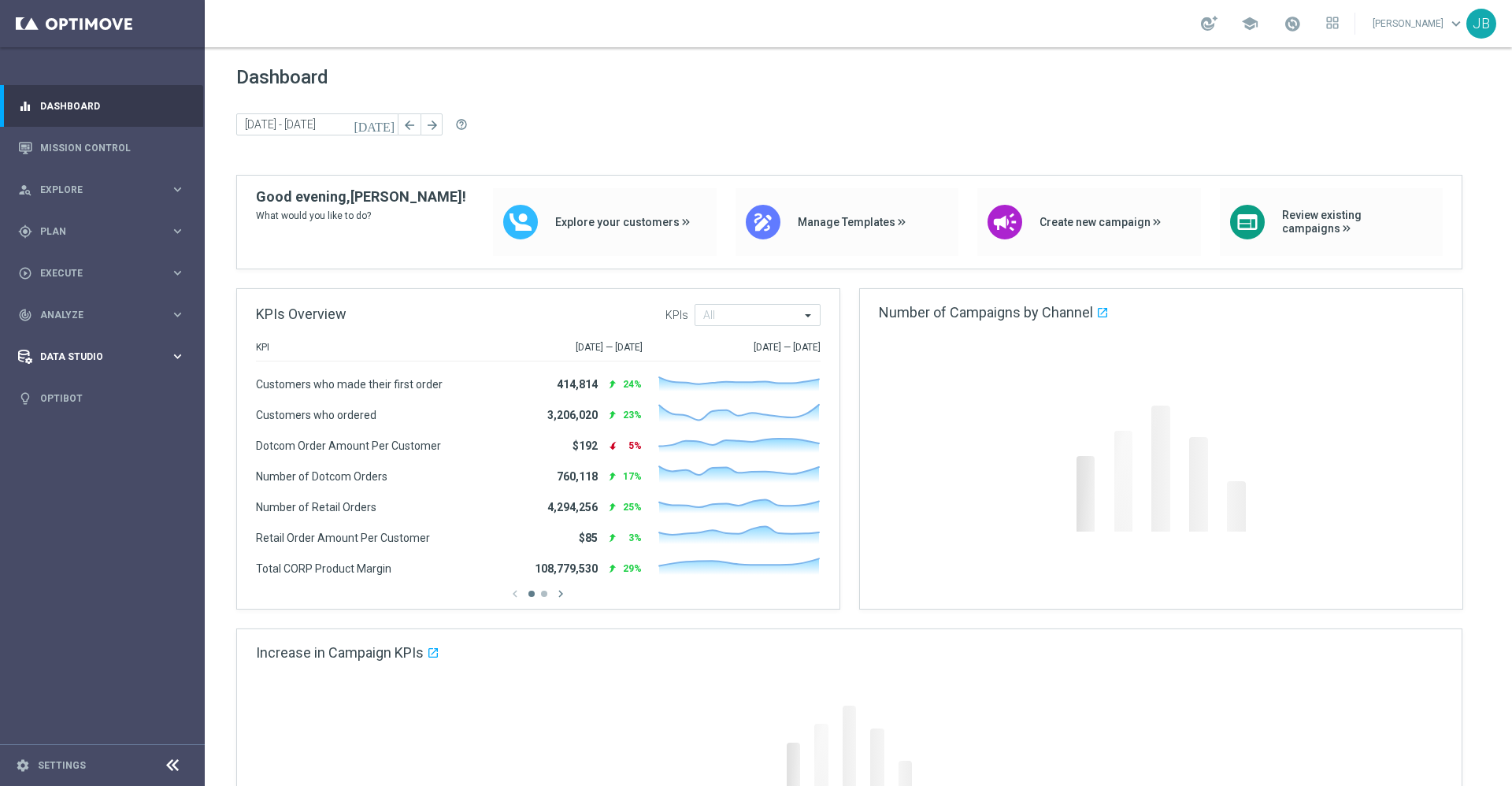
click at [87, 363] on div "Data Studio keyboard_arrow_right" at bounding box center [101, 356] width 203 height 42
click at [71, 322] on div "track_changes Analyze keyboard_arrow_right" at bounding box center [101, 315] width 203 height 42
click at [82, 460] on span "BI Studio" at bounding box center [98, 465] width 113 height 9
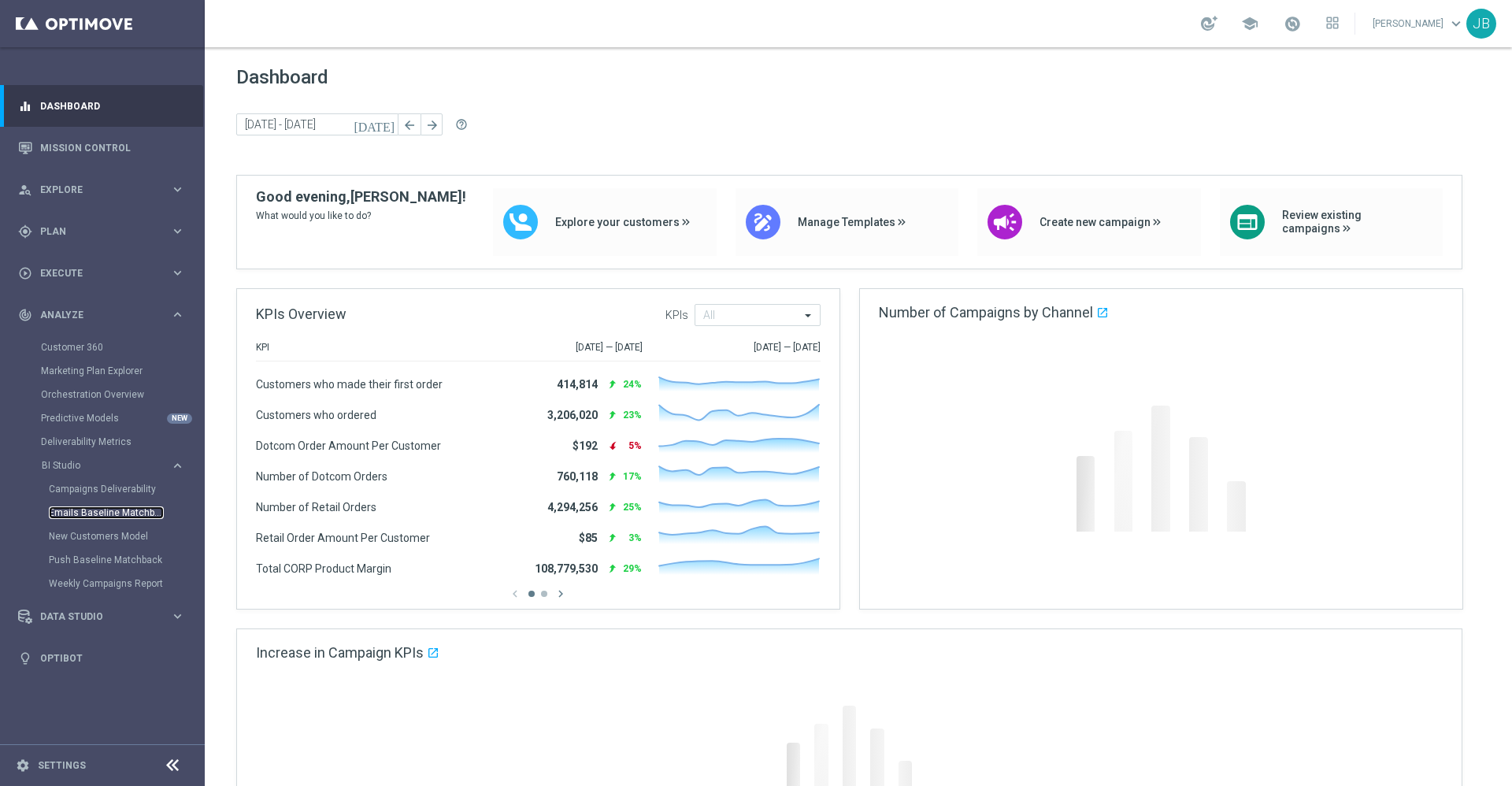
click at [94, 517] on link "Emails Baseline Matchback" at bounding box center [106, 512] width 115 height 13
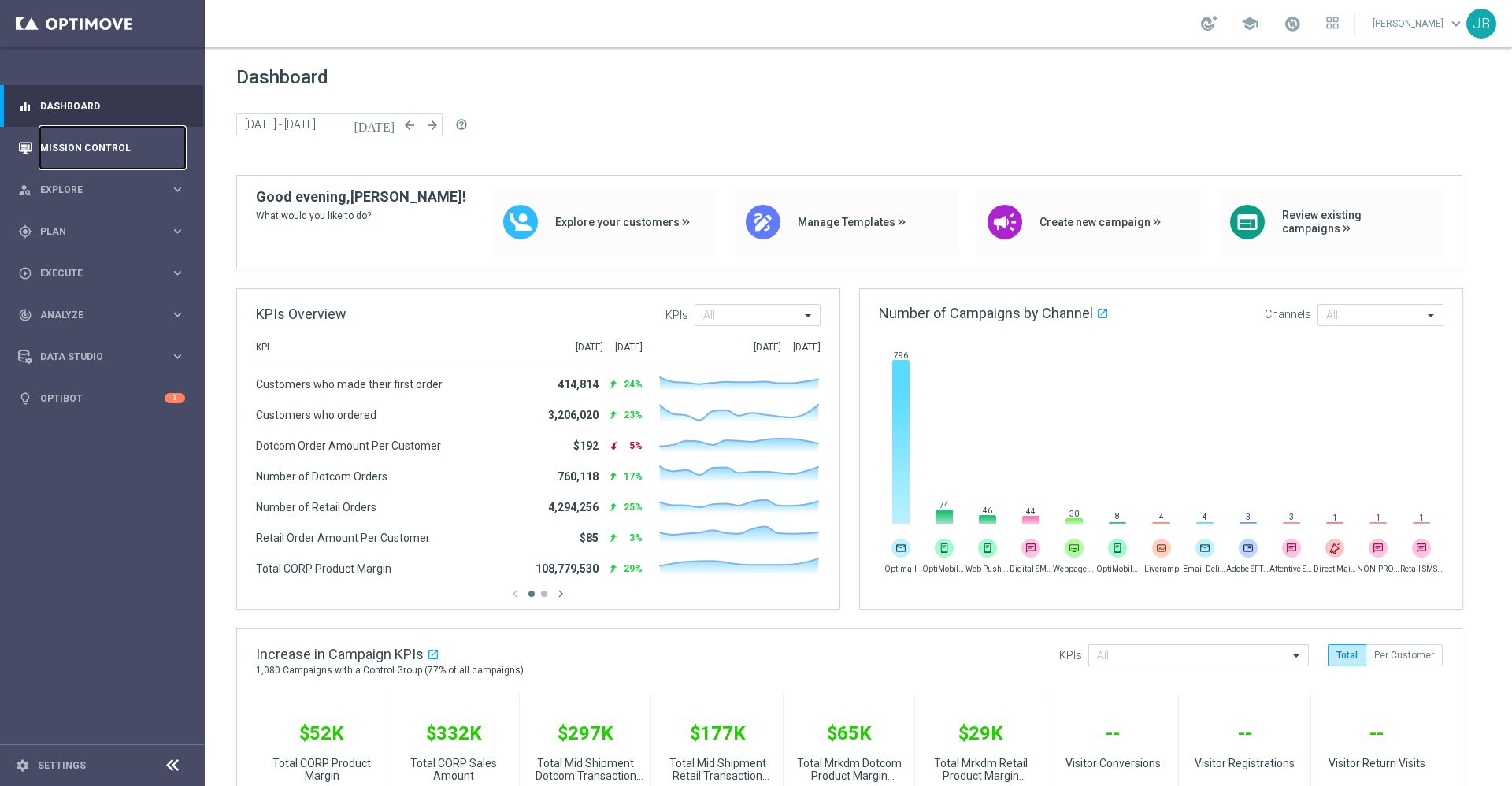
click at [151, 159] on link "Mission Control" at bounding box center [113, 147] width 145 height 42
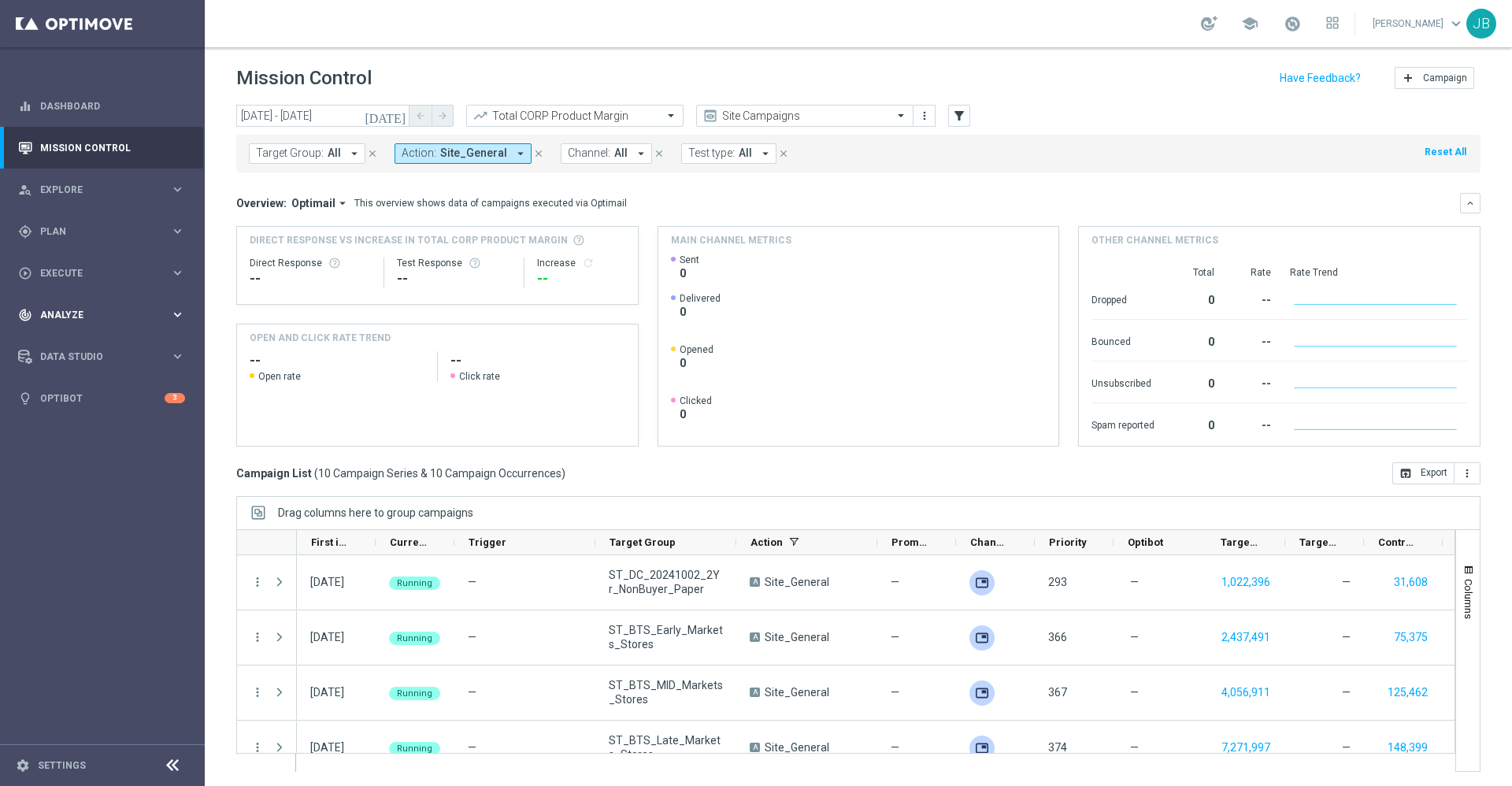
click at [70, 308] on div "track_changes Analyze" at bounding box center [94, 315] width 152 height 14
click at [84, 419] on link "Predictive Models" at bounding box center [102, 418] width 123 height 13
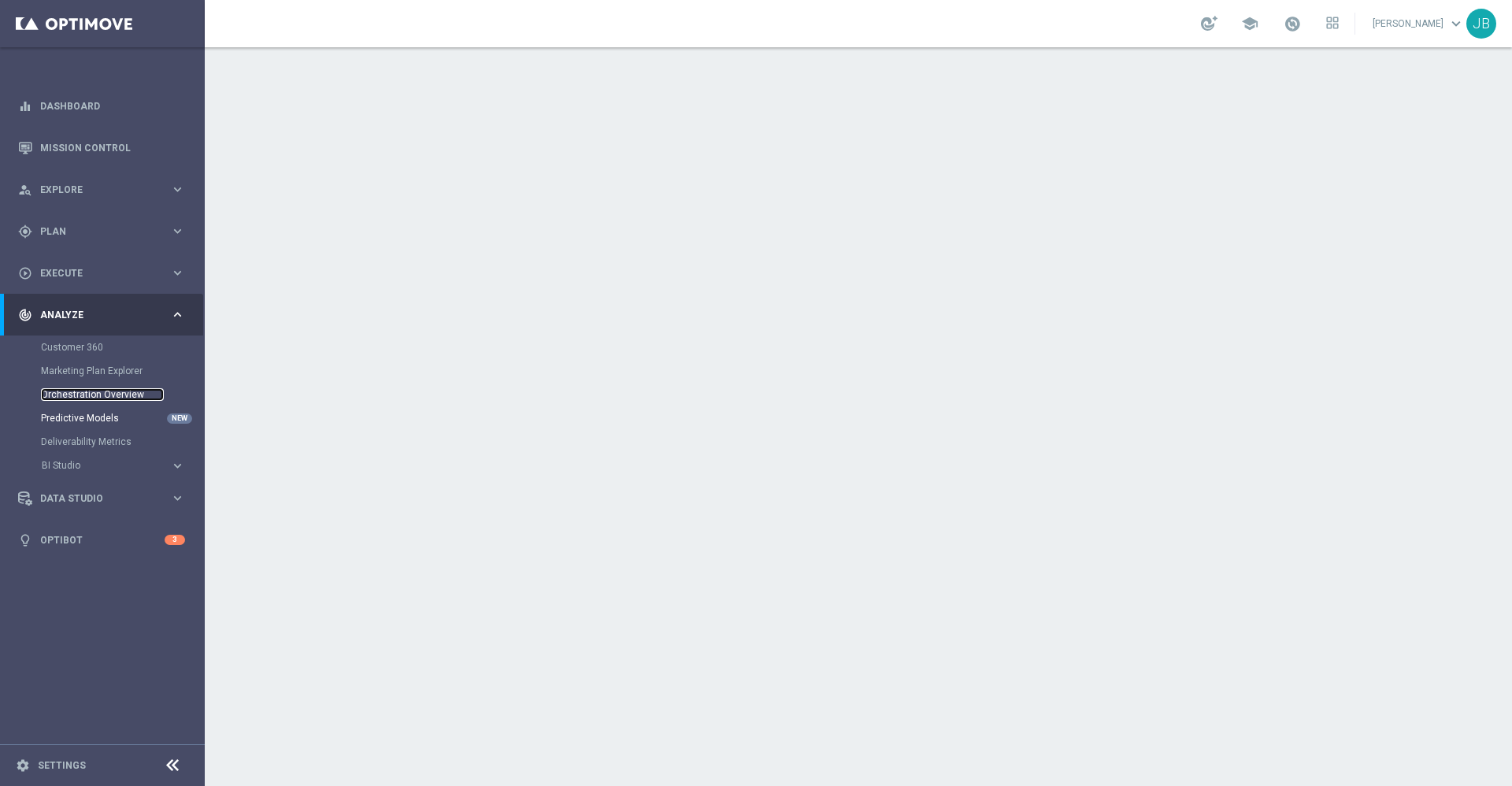
click at [112, 394] on link "Orchestration Overview" at bounding box center [102, 394] width 123 height 13
